Goal: Task Accomplishment & Management: Manage account settings

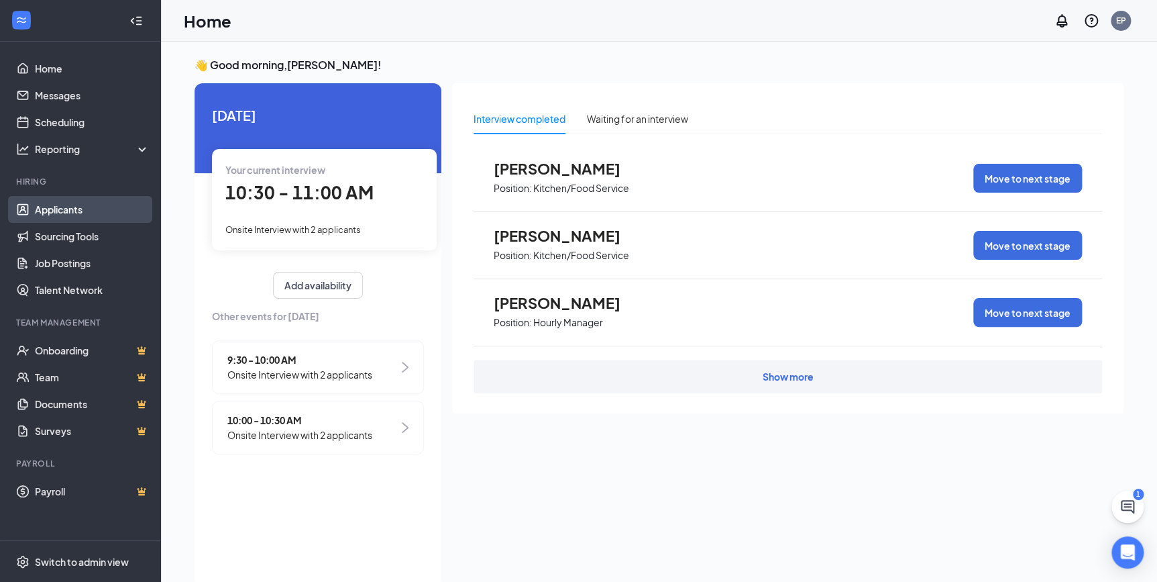
click at [46, 215] on link "Applicants" at bounding box center [92, 209] width 115 height 27
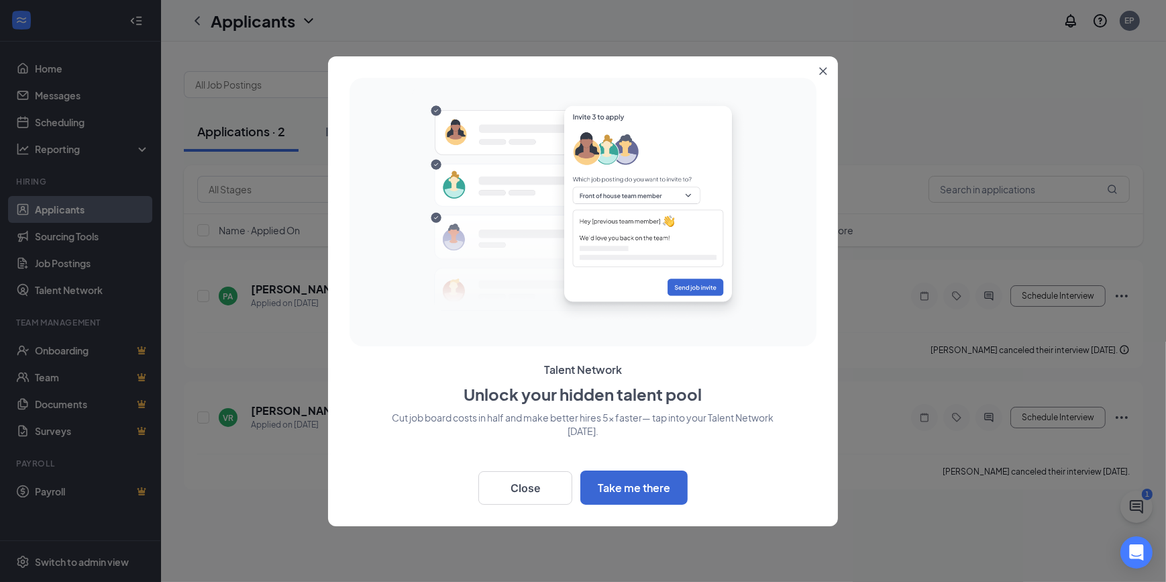
click at [829, 66] on button "Close" at bounding box center [826, 68] width 24 height 24
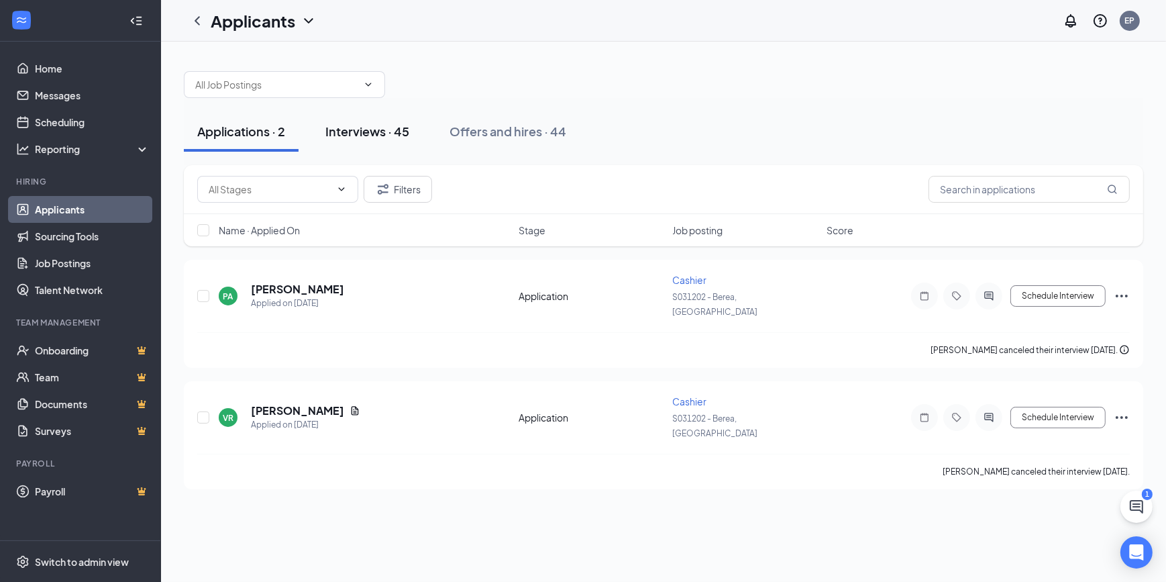
click at [400, 130] on div "Interviews · 45" at bounding box center [367, 131] width 84 height 17
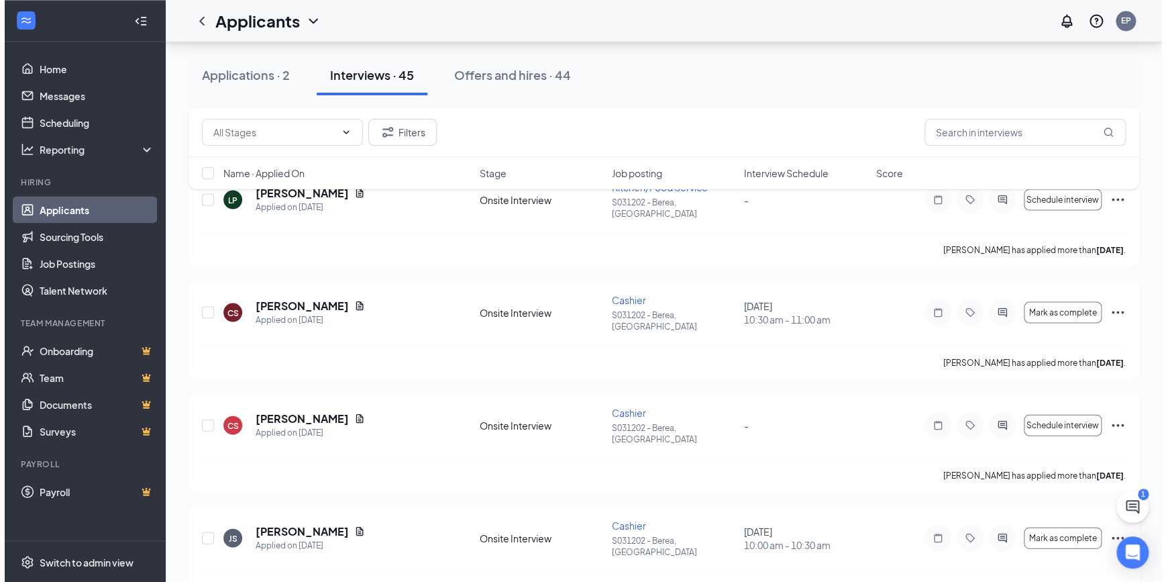
scroll to position [1402, 0]
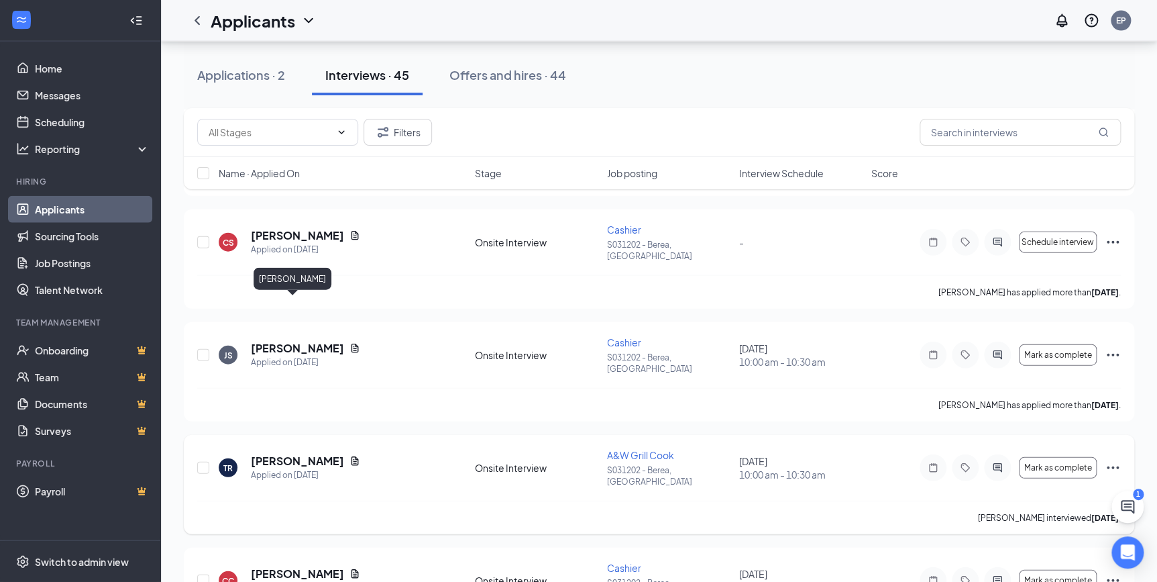
click at [278, 453] on h5 "[PERSON_NAME]" at bounding box center [297, 460] width 93 height 15
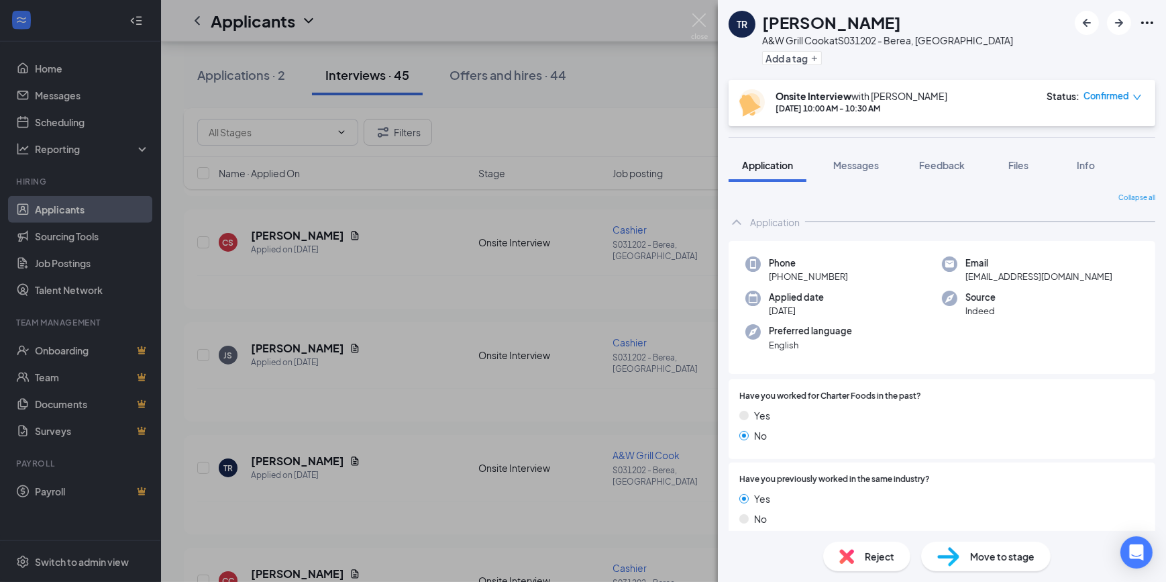
click at [978, 563] on span "Move to stage" at bounding box center [1002, 556] width 64 height 15
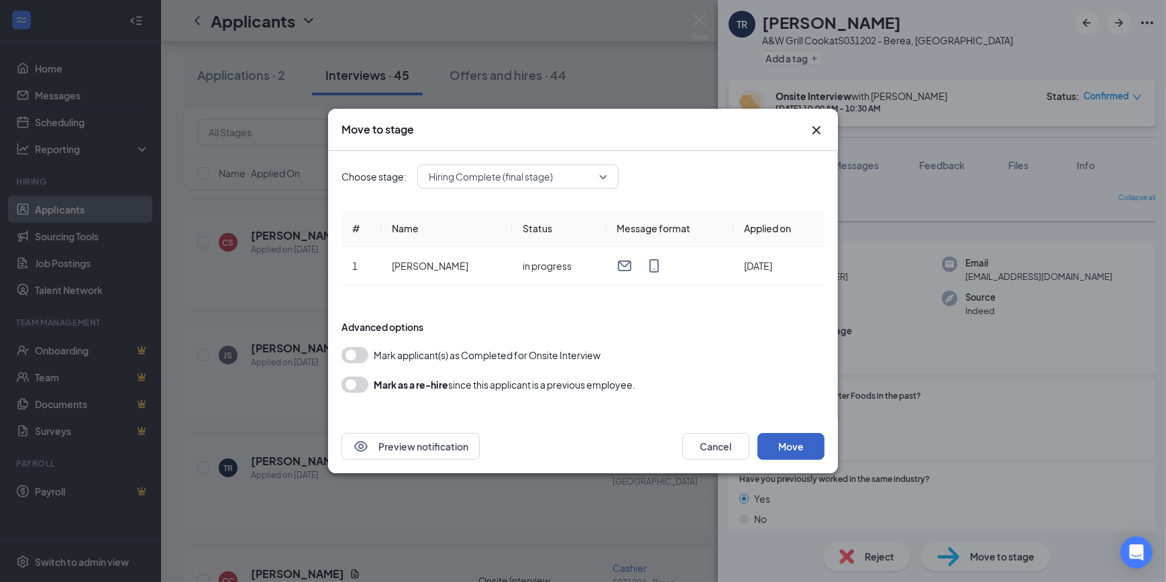
click at [793, 444] on button "Move" at bounding box center [790, 446] width 67 height 27
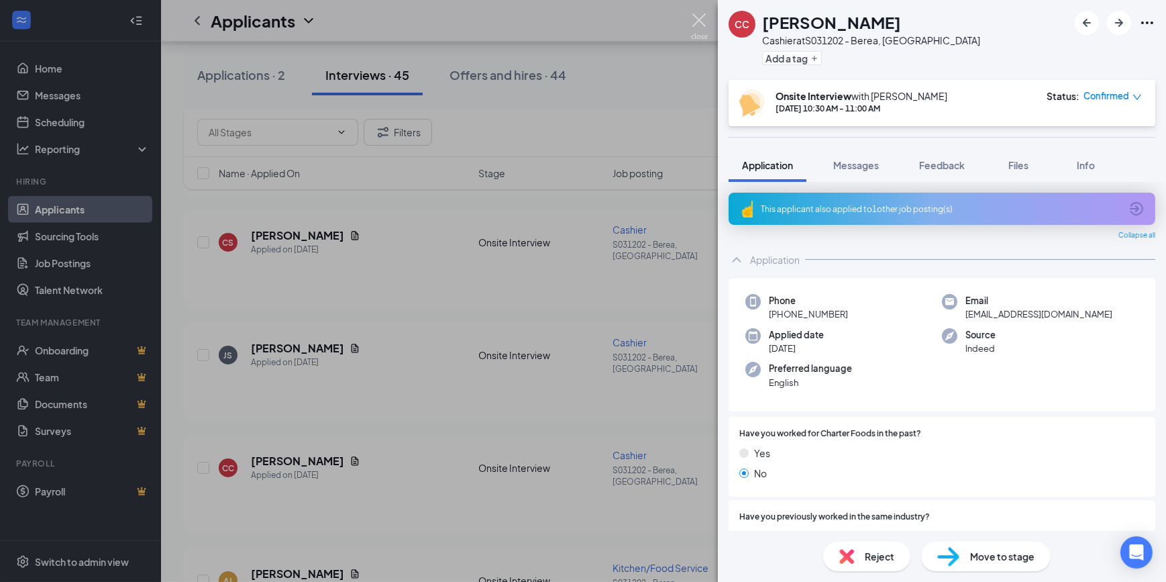
click at [700, 19] on img at bounding box center [699, 26] width 17 height 26
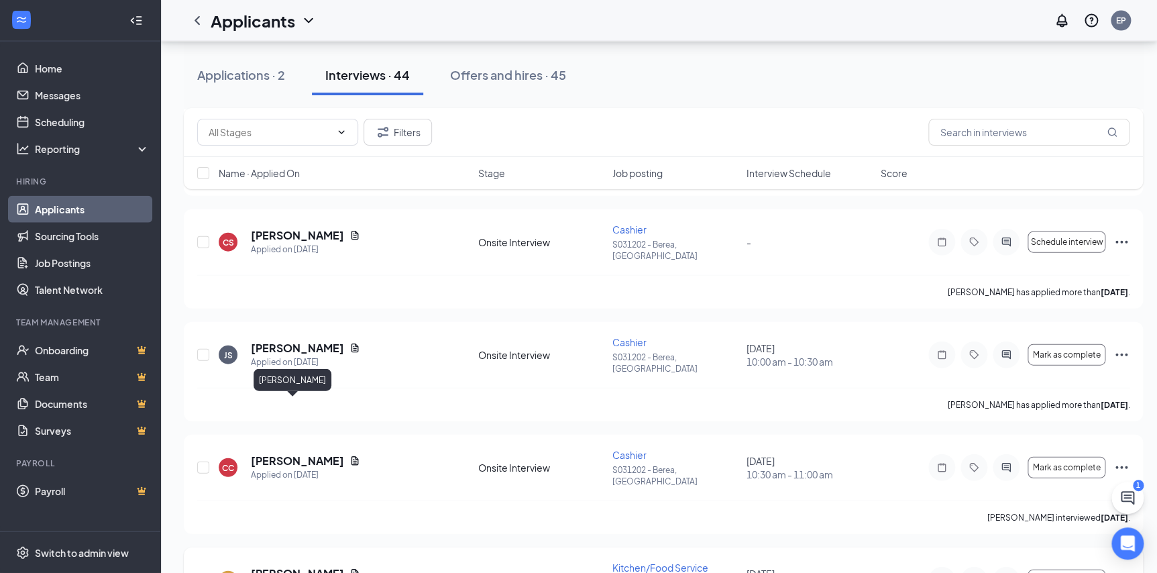
click at [282, 564] on h5 "[PERSON_NAME]" at bounding box center [297, 573] width 93 height 15
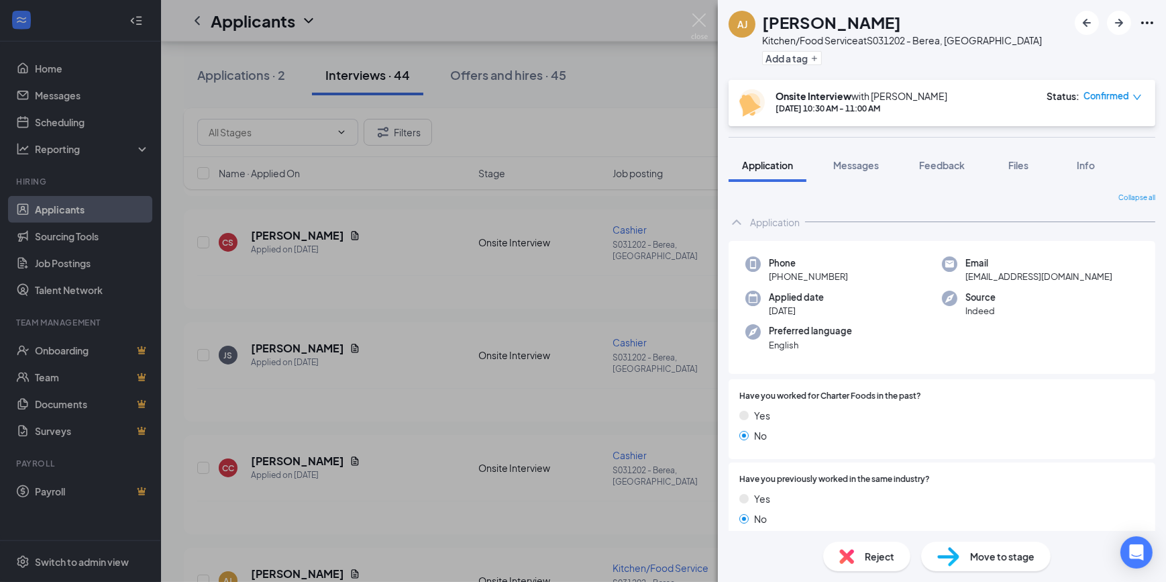
click at [1014, 563] on div "Move to stage" at bounding box center [985, 556] width 129 height 30
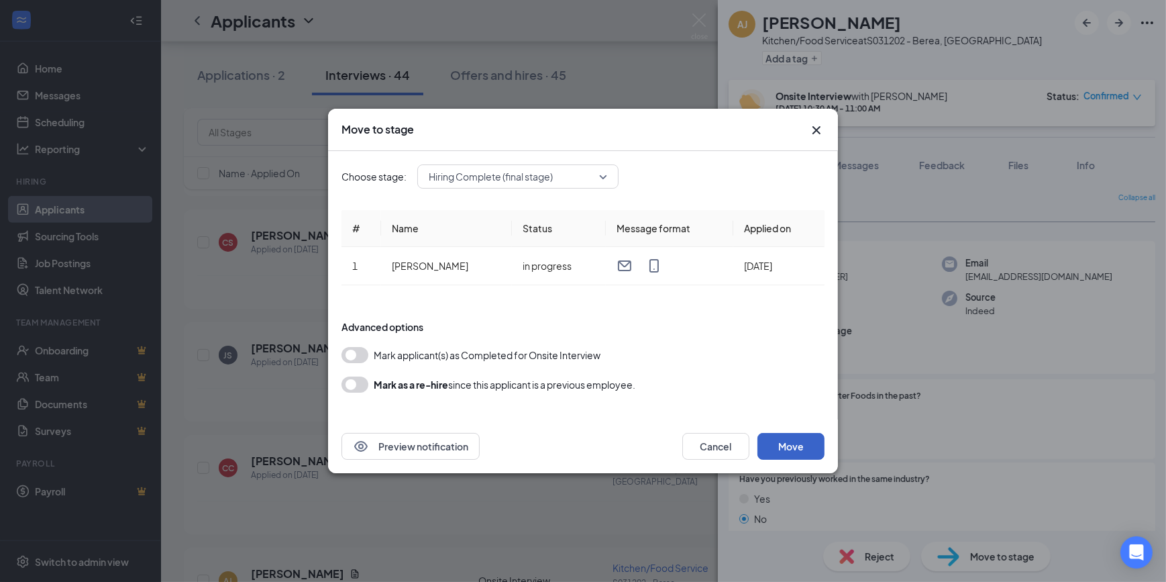
click at [798, 449] on button "Move" at bounding box center [790, 446] width 67 height 27
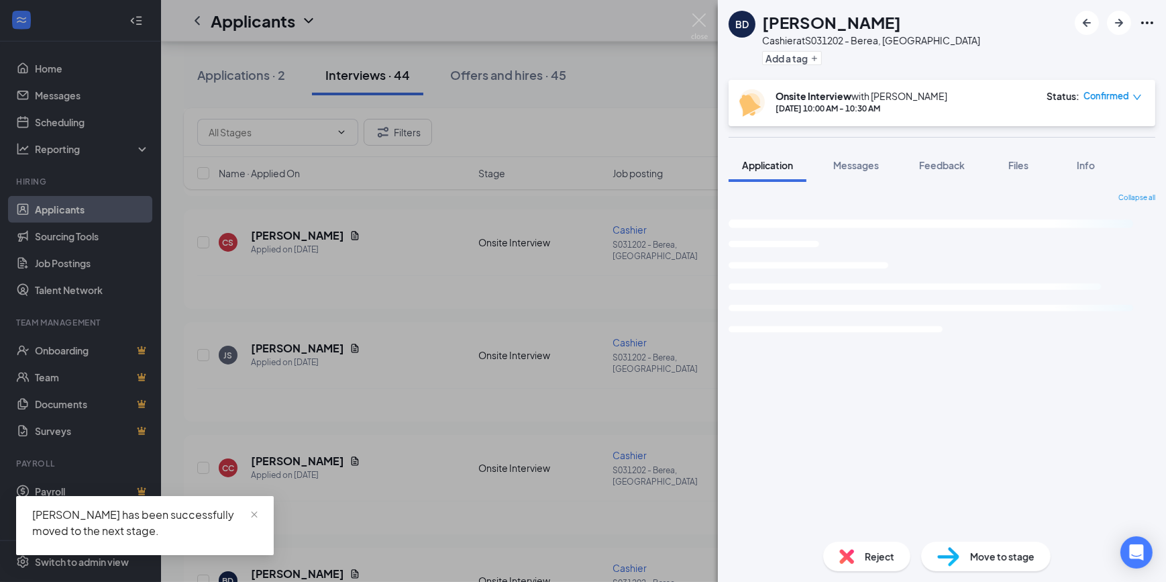
click at [699, 19] on img at bounding box center [699, 26] width 17 height 26
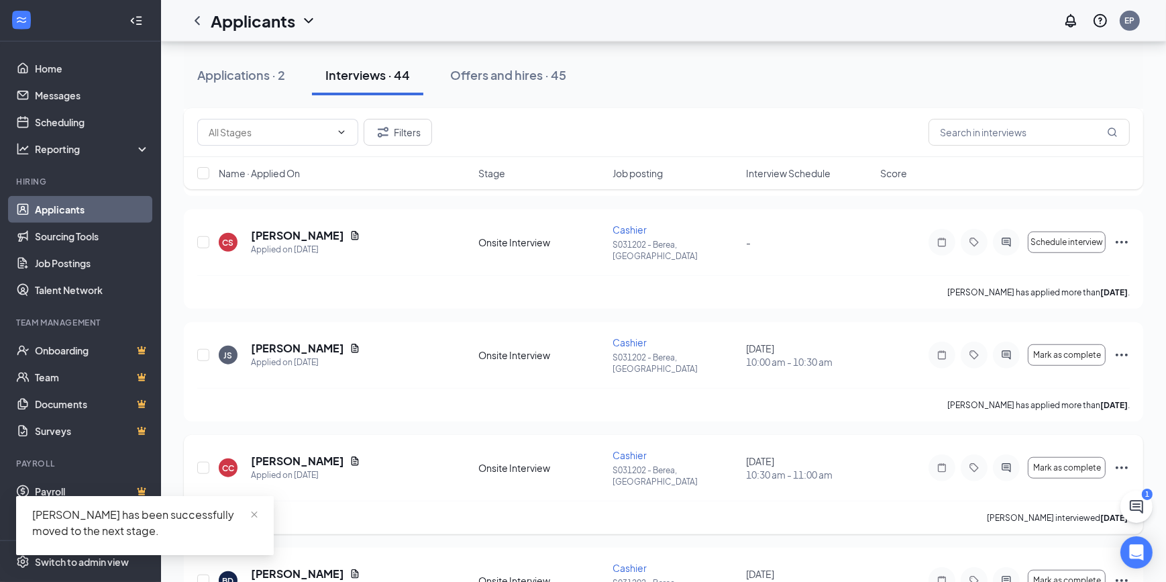
click at [702, 20] on div "Applicants EP" at bounding box center [663, 21] width 1005 height 42
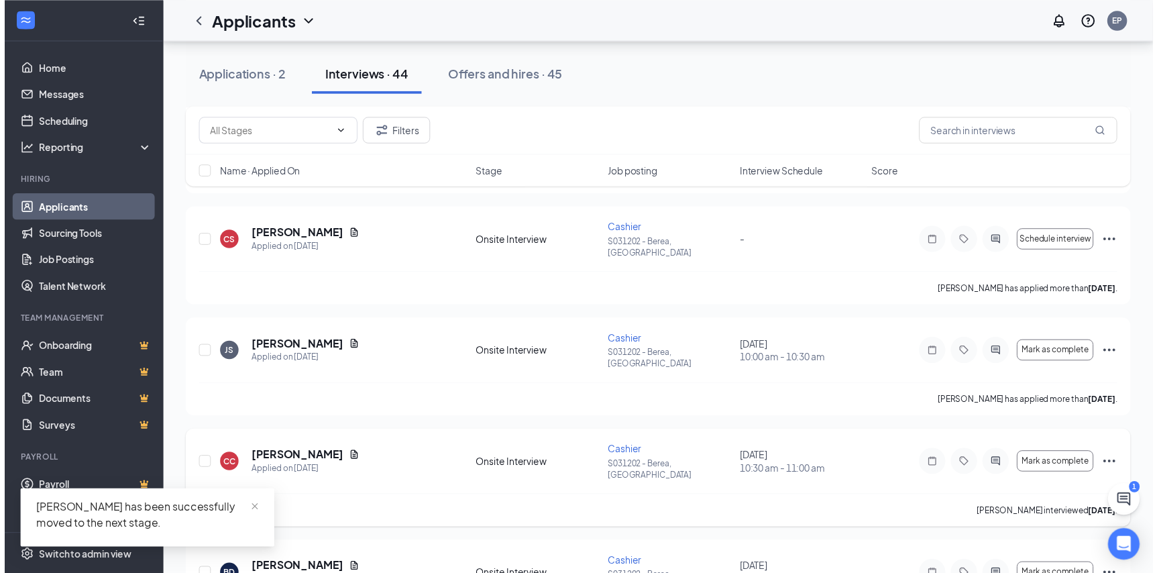
scroll to position [1097, 0]
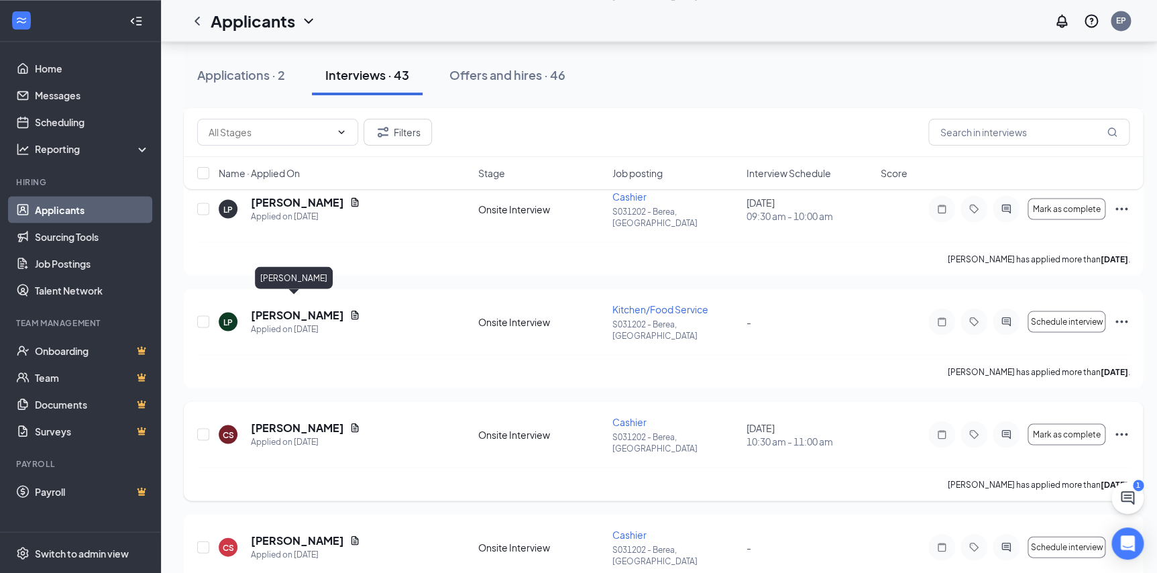
click at [277, 420] on h5 "[PERSON_NAME]" at bounding box center [297, 427] width 93 height 15
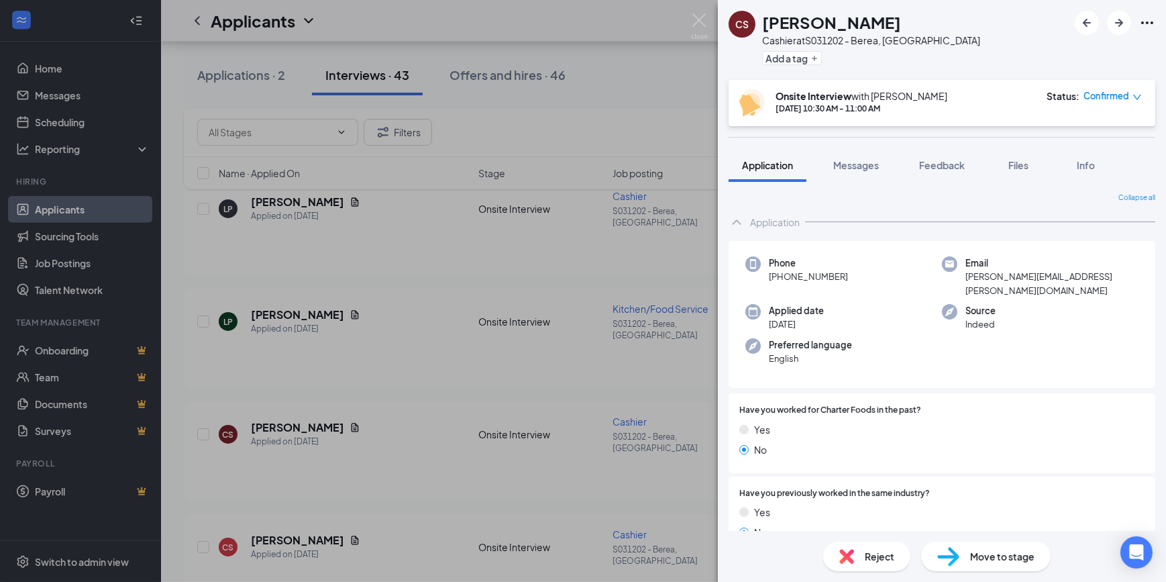
click at [1000, 557] on span "Move to stage" at bounding box center [1002, 556] width 64 height 15
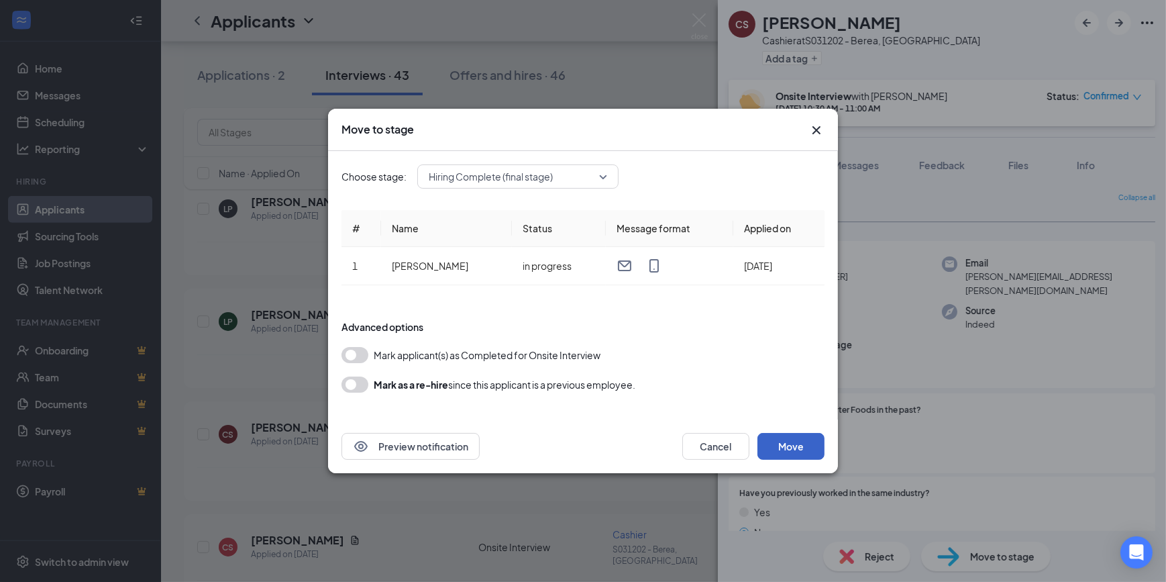
click at [775, 444] on button "Move" at bounding box center [790, 446] width 67 height 27
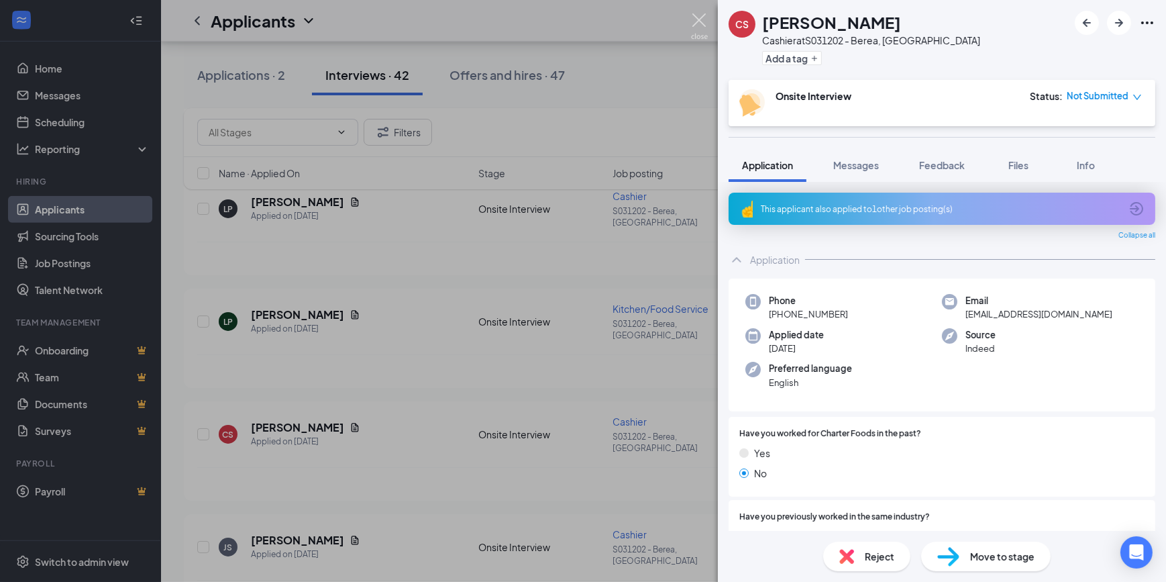
click at [702, 15] on img at bounding box center [699, 26] width 17 height 26
